Goal: Task Accomplishment & Management: Manage account settings

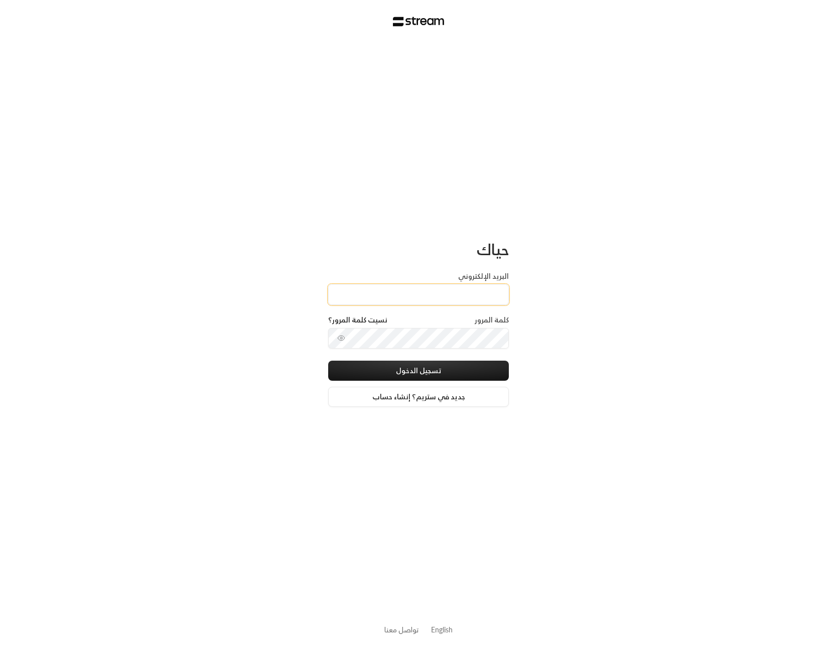
type input "[EMAIL_ADDRESS][DOMAIN_NAME]"
drag, startPoint x: 459, startPoint y: 348, endPoint x: 448, endPoint y: 369, distance: 23.4
click at [448, 369] on button "تسجيل الدخول" at bounding box center [418, 370] width 181 height 20
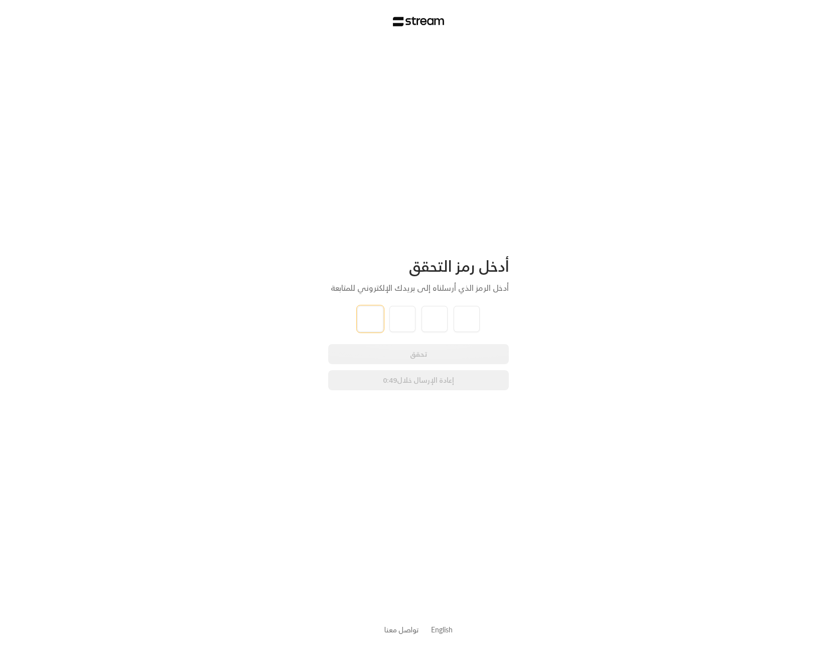
type input "2"
type input "7"
type input "4"
type input "2"
